Goal: Understand process/instructions

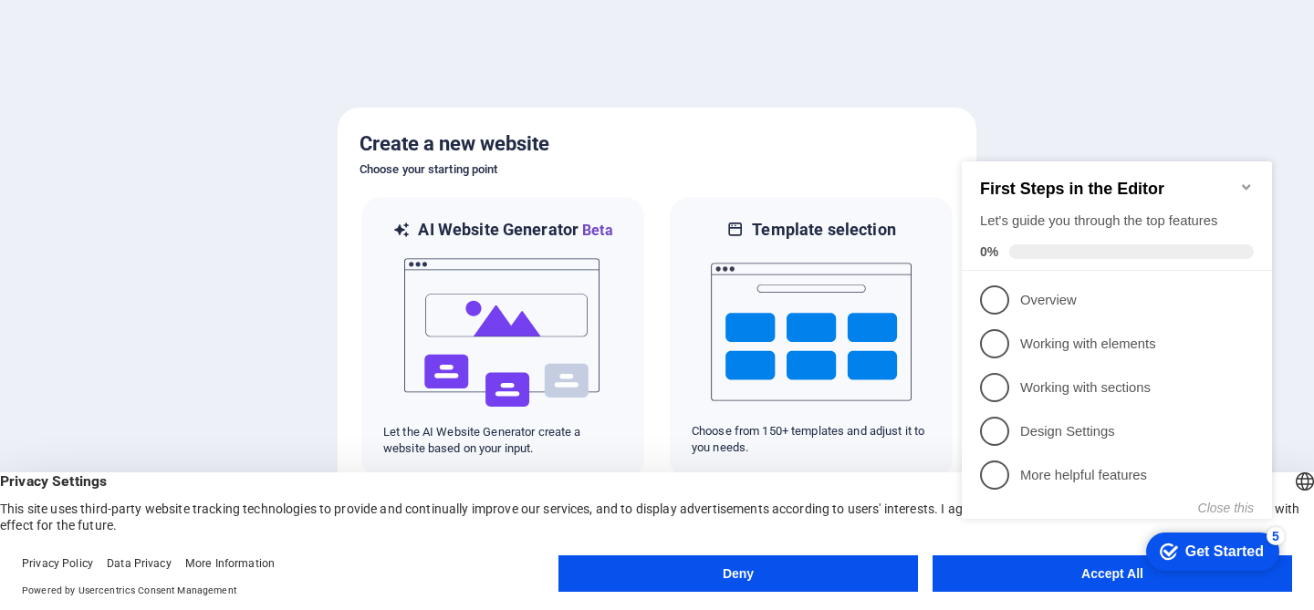
click at [1100, 575] on div "checkmark Get Started 5 First Steps in the Editor Let's guide you through the t…" at bounding box center [1120, 356] width 332 height 443
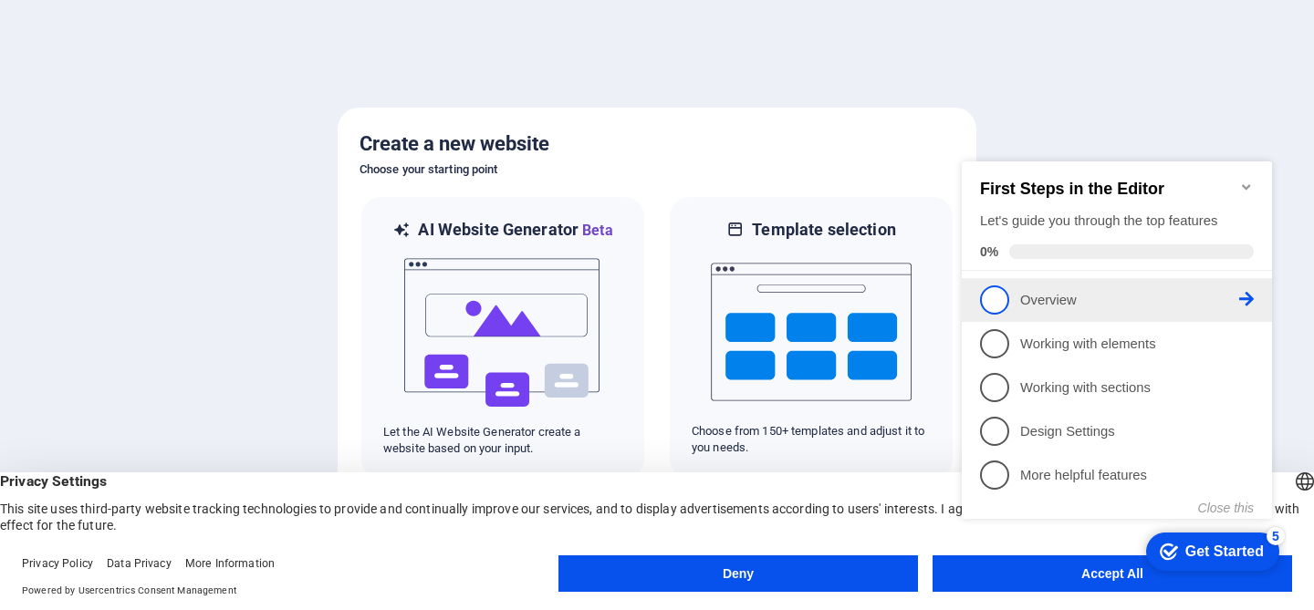
click at [1047, 303] on p "Overview - incomplete" at bounding box center [1129, 300] width 219 height 19
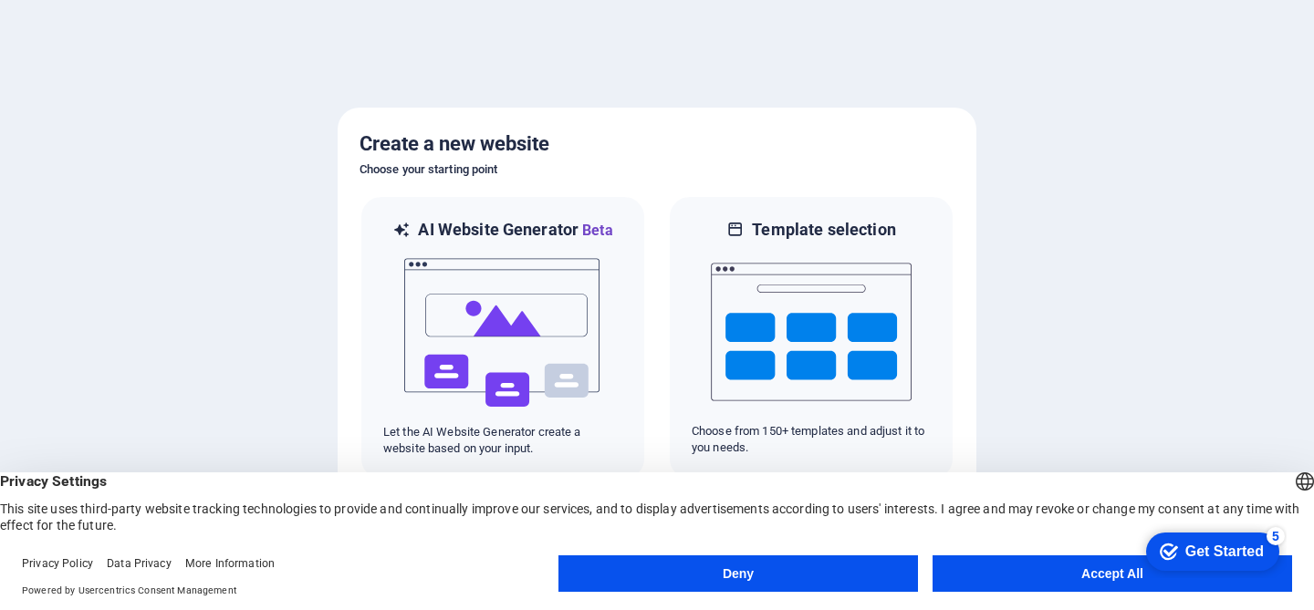
click at [1045, 576] on button "Accept All" at bounding box center [1111, 574] width 359 height 36
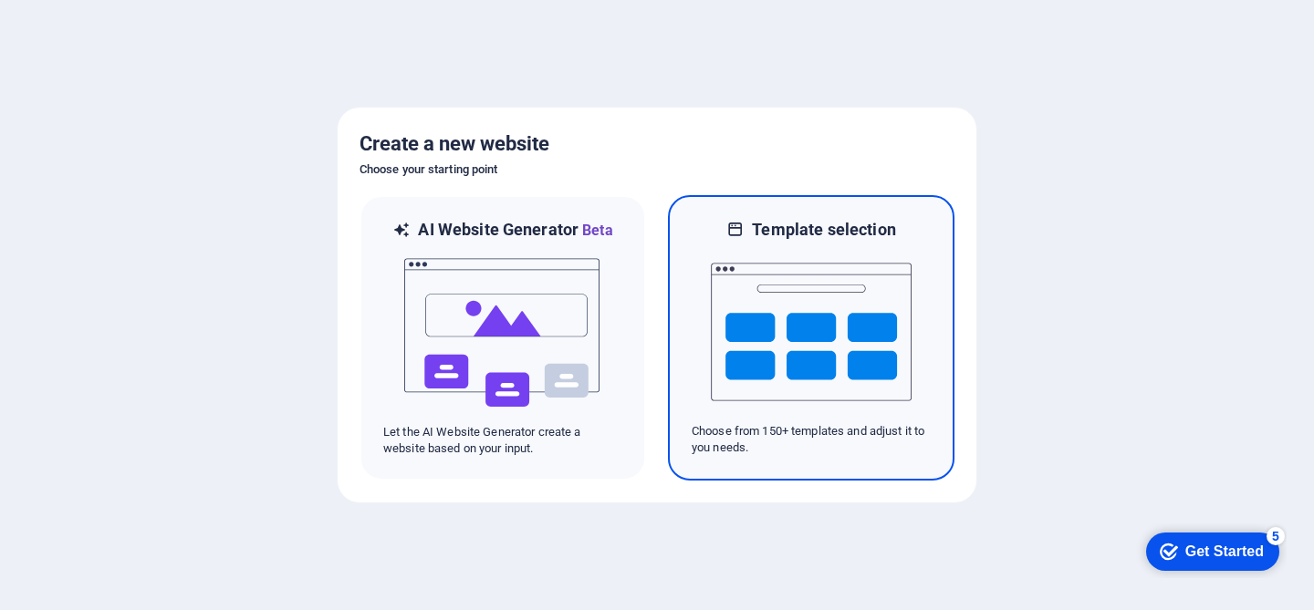
click at [819, 323] on img at bounding box center [811, 332] width 201 height 182
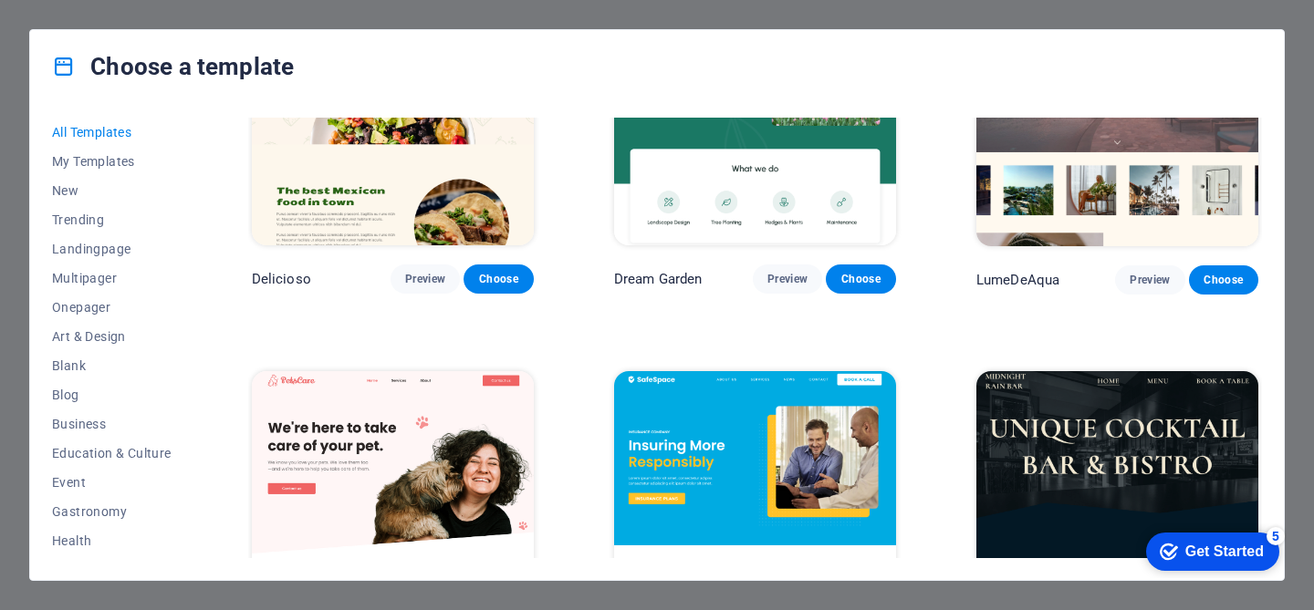
scroll to position [2831, 0]
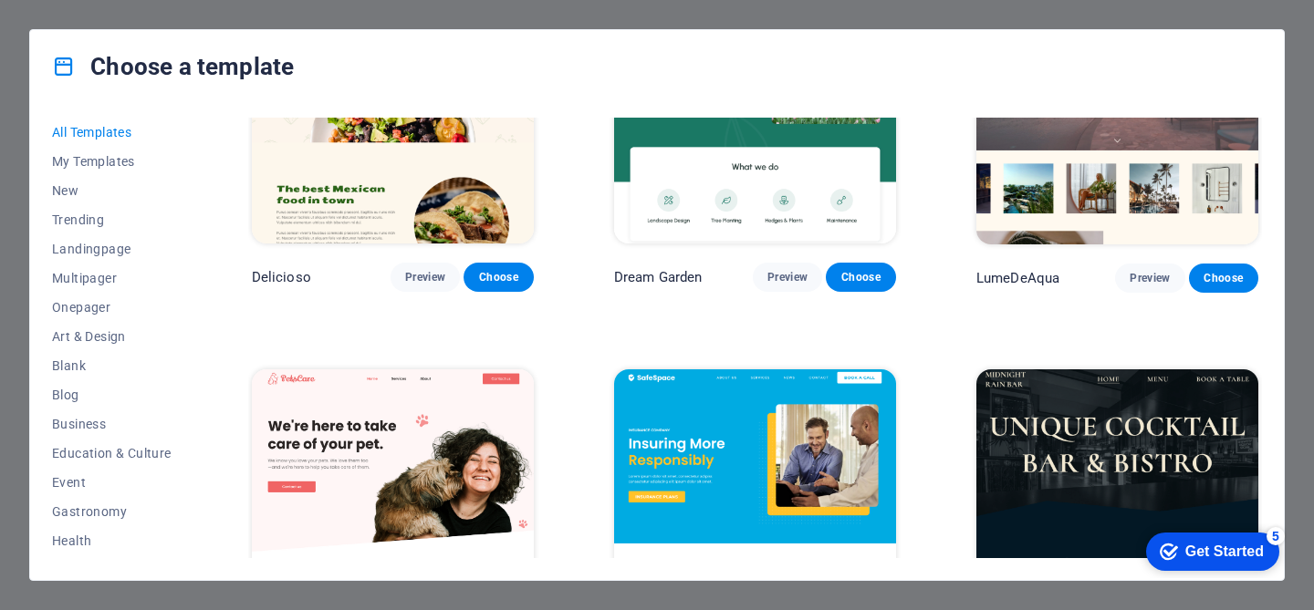
click at [1173, 552] on div "checkmark Get Started 5" at bounding box center [1212, 552] width 104 height 18
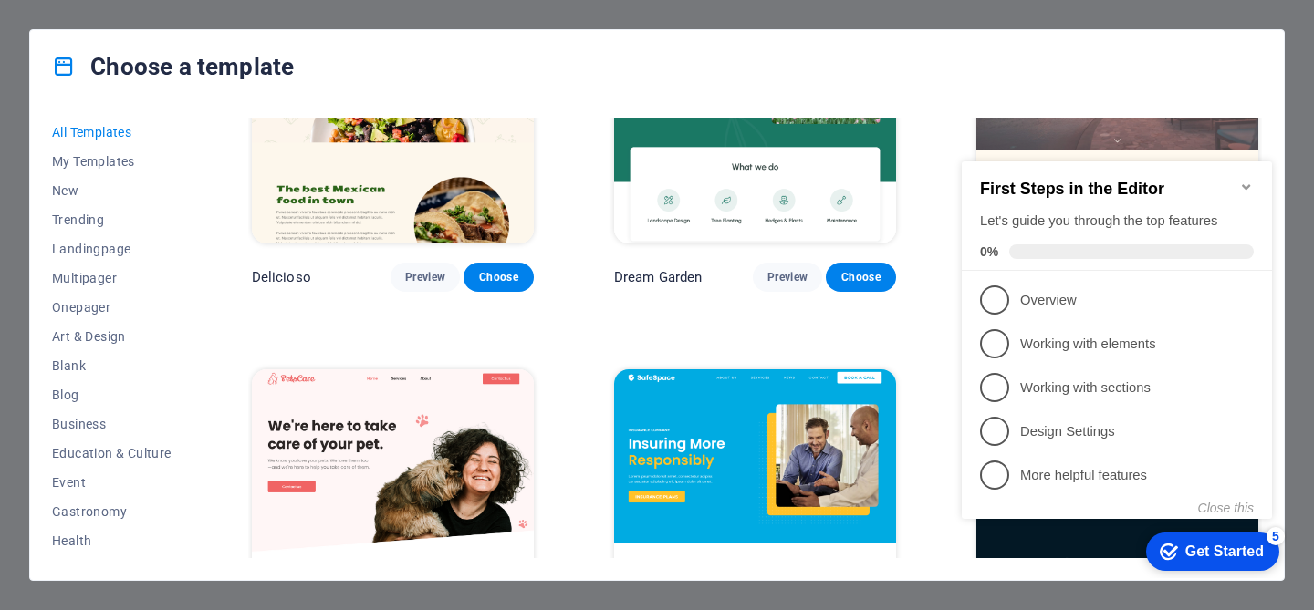
click at [1213, 550] on div "Get Started" at bounding box center [1224, 552] width 78 height 16
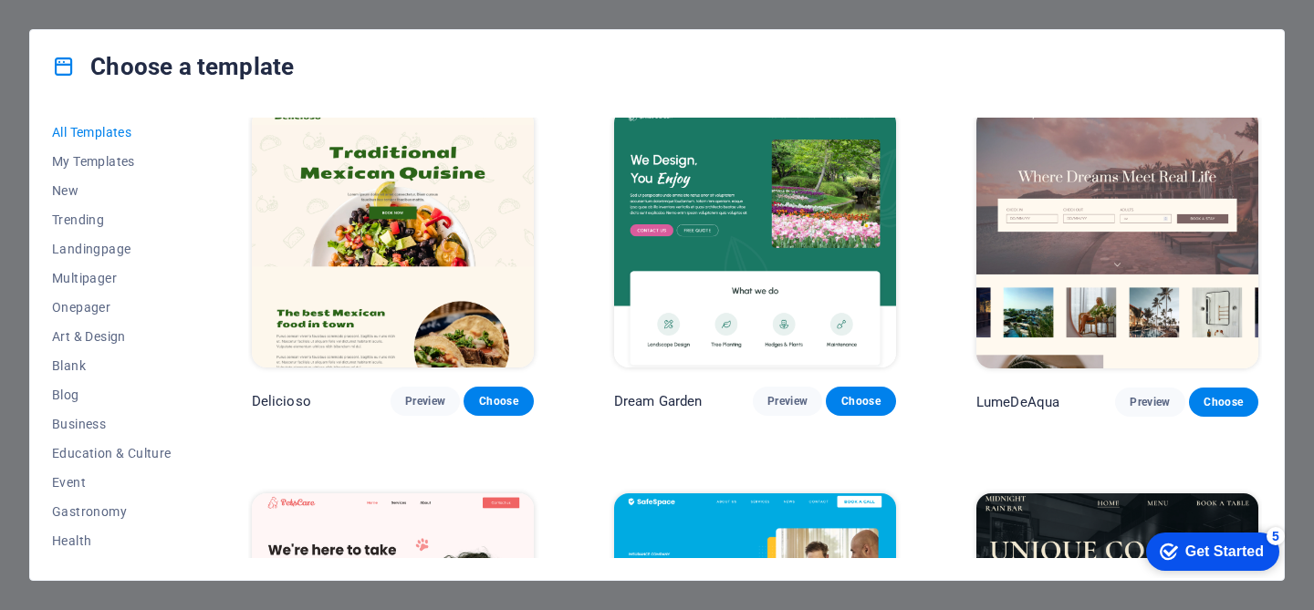
scroll to position [2699, 0]
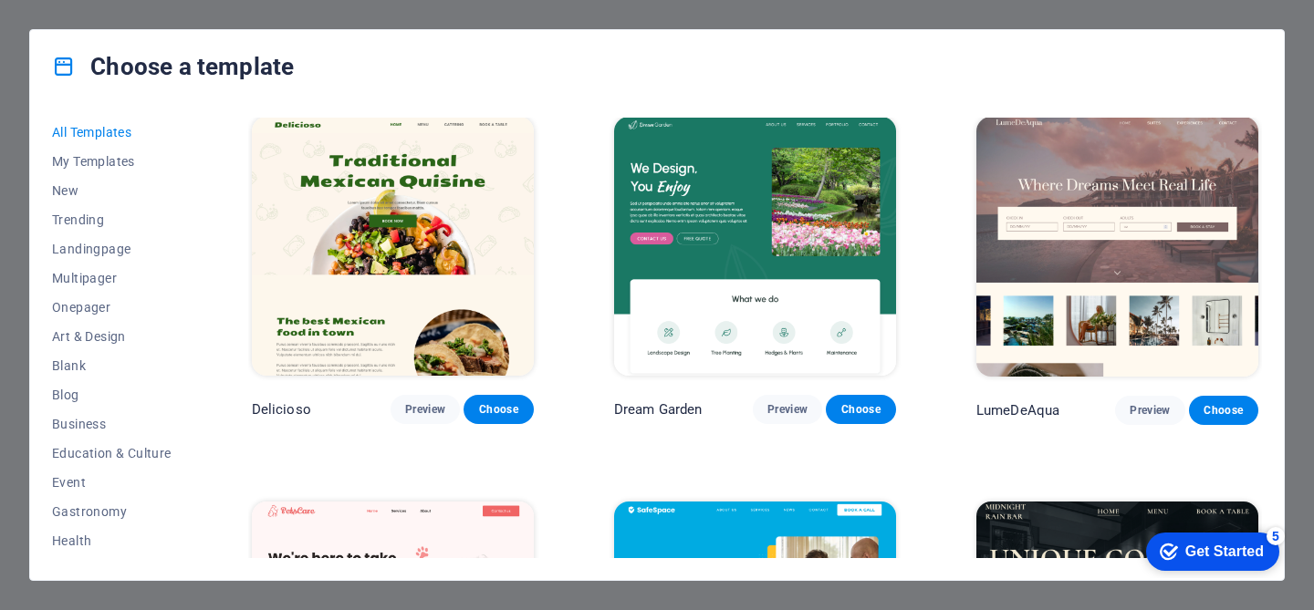
click at [770, 291] on img at bounding box center [755, 247] width 282 height 260
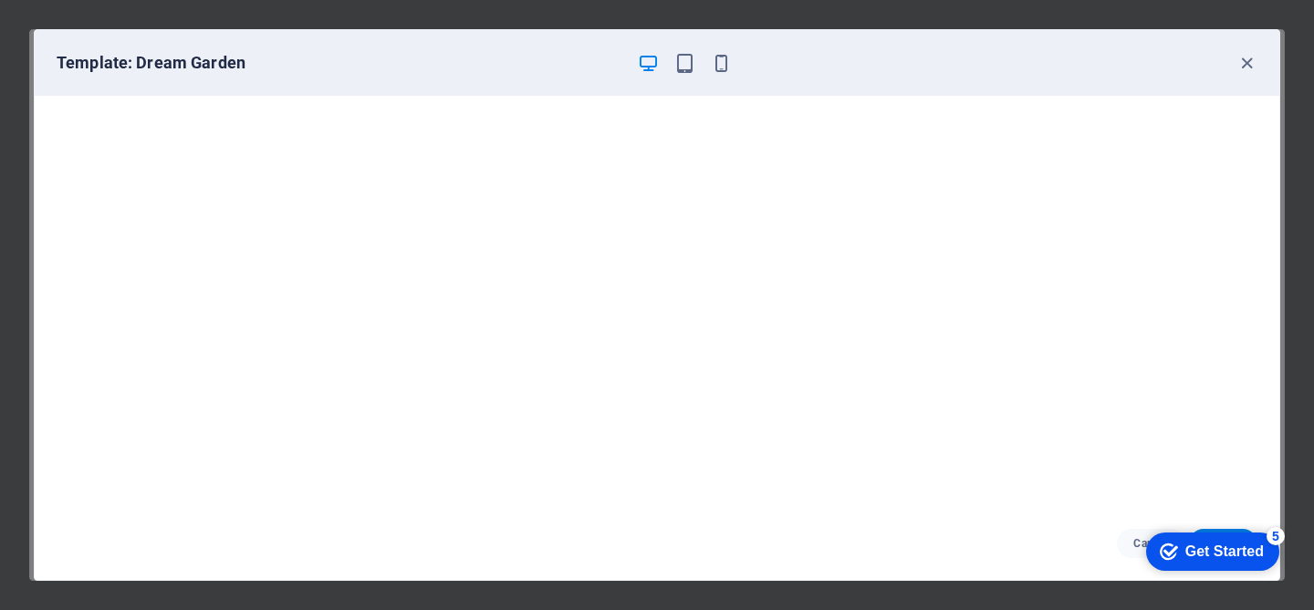
scroll to position [5, 0]
click at [1163, 544] on icon "Get Started 5 items remaining, 0% complete" at bounding box center [1169, 552] width 18 height 16
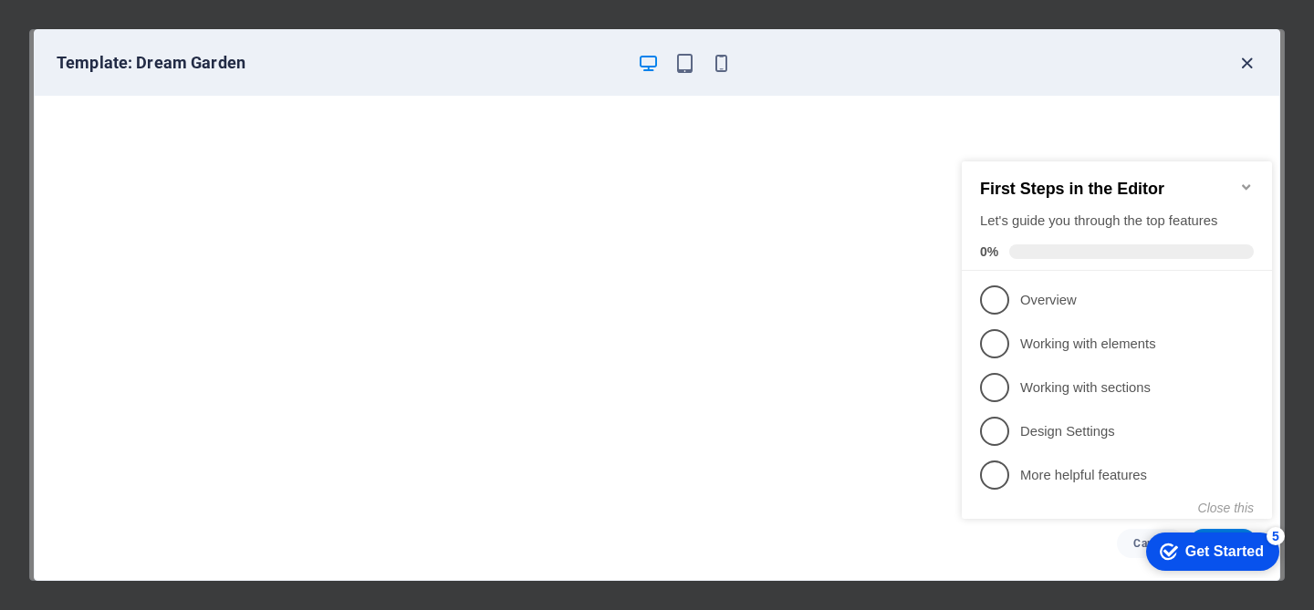
click at [1244, 66] on icon "button" at bounding box center [1246, 63] width 21 height 21
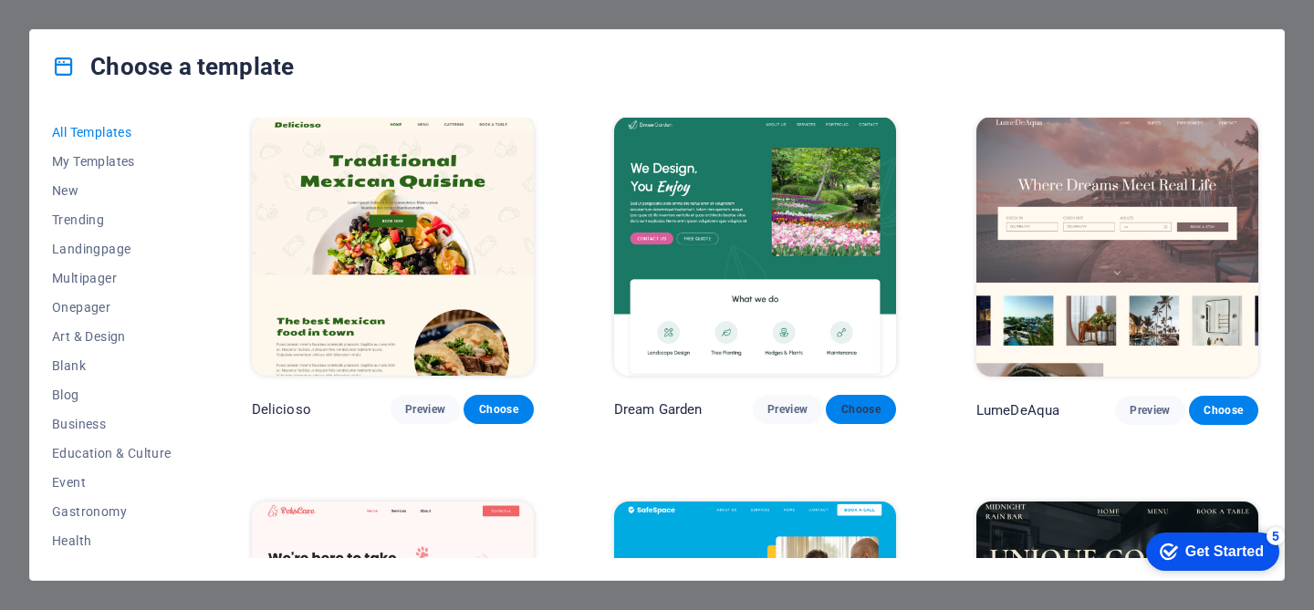
click at [863, 402] on span "Choose" at bounding box center [860, 409] width 40 height 15
